Goal: Task Accomplishment & Management: Complete application form

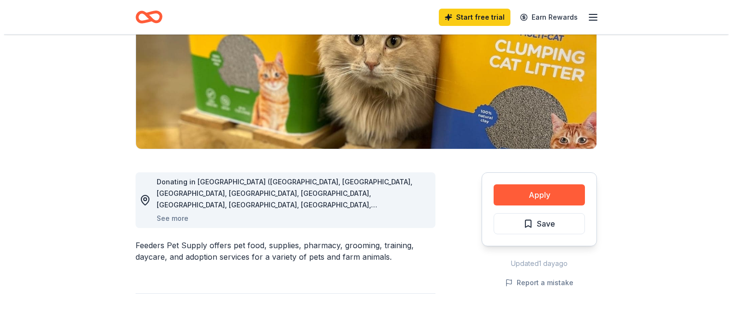
scroll to position [144, 0]
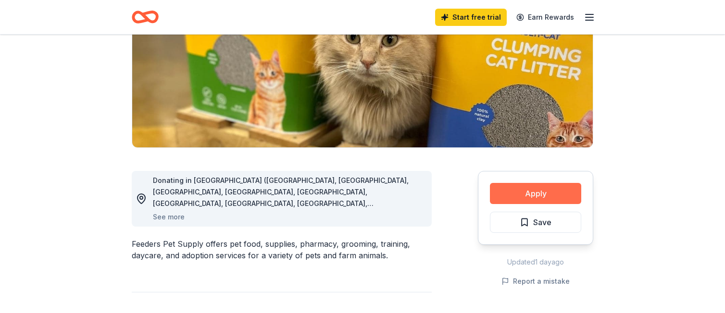
click at [519, 190] on button "Apply" at bounding box center [535, 193] width 91 height 21
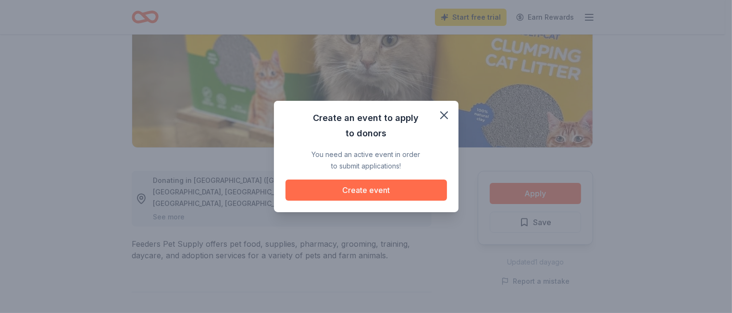
click at [389, 187] on button "Create event" at bounding box center [365, 190] width 161 height 21
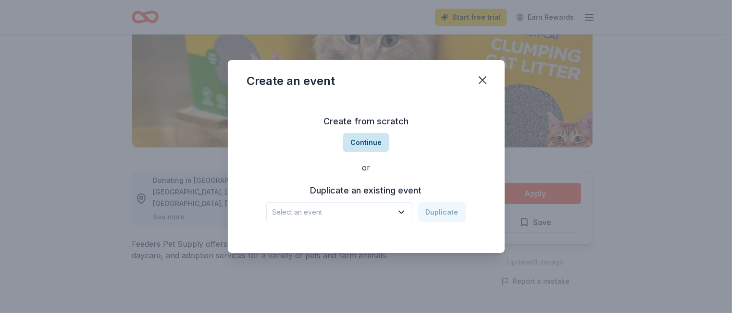
click at [377, 144] on button "Continue" at bounding box center [366, 142] width 47 height 19
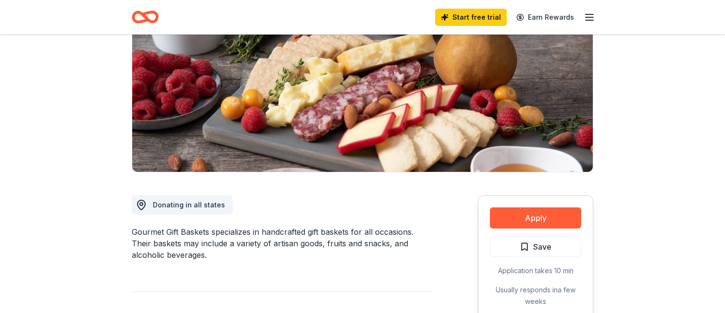
scroll to position [144, 0]
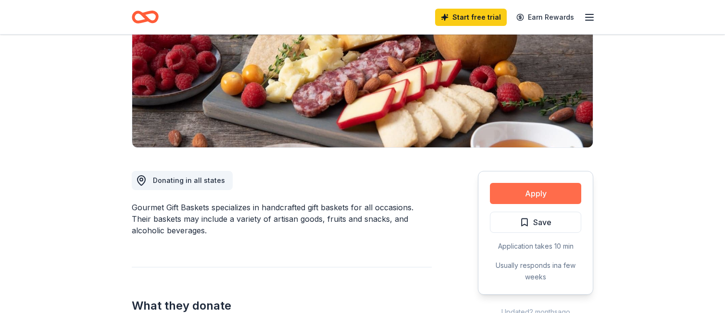
click at [529, 190] on button "Apply" at bounding box center [535, 193] width 91 height 21
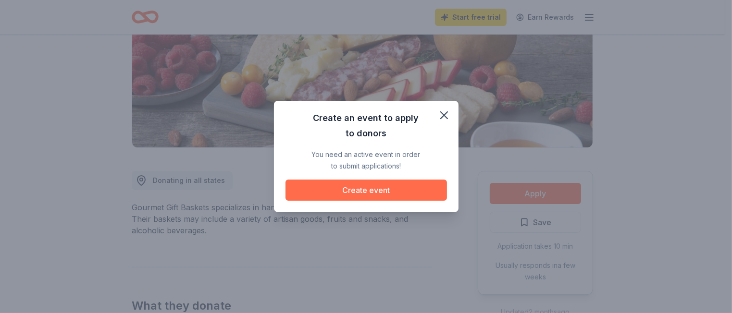
click at [357, 185] on button "Create event" at bounding box center [365, 190] width 161 height 21
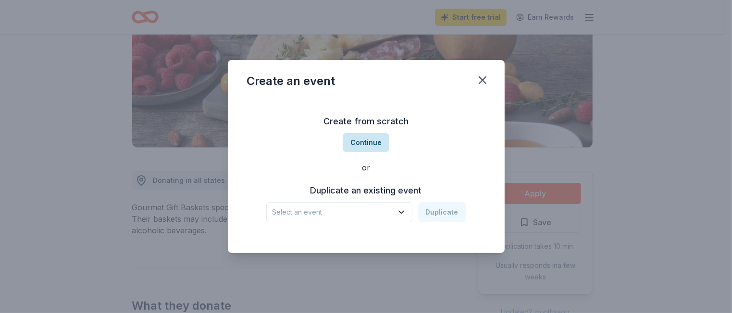
click at [369, 142] on button "Continue" at bounding box center [366, 142] width 47 height 19
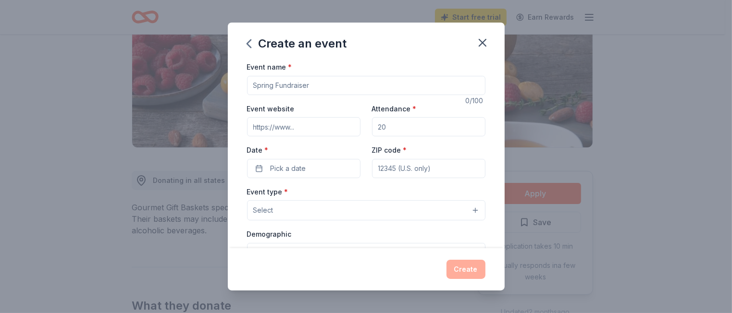
click at [286, 84] on input "Event name *" at bounding box center [366, 85] width 238 height 19
type input "Fall Lunch"
click at [289, 123] on input "Event website" at bounding box center [303, 126] width 113 height 19
click at [480, 42] on icon "button" at bounding box center [482, 42] width 13 height 13
